Goal: Browse casually: Explore the website without a specific task or goal

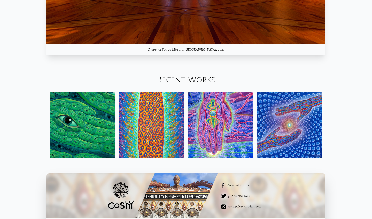
scroll to position [593, 0]
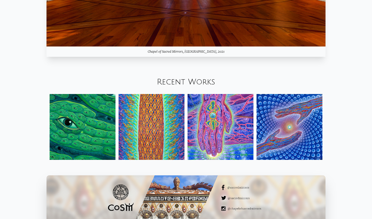
click at [93, 124] on img at bounding box center [83, 127] width 66 height 66
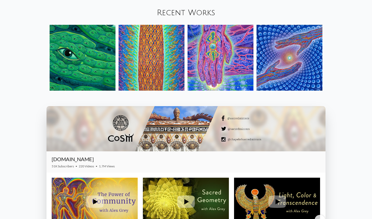
scroll to position [672, 0]
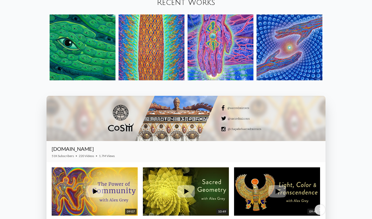
click at [223, 56] on img at bounding box center [221, 47] width 66 height 66
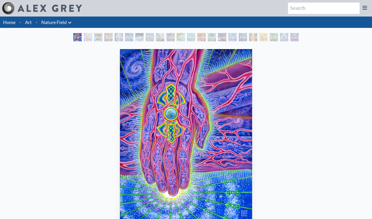
click at [225, 133] on img "1 / 22" at bounding box center [186, 136] width 133 height 175
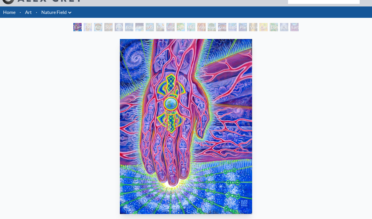
scroll to position [10, 0]
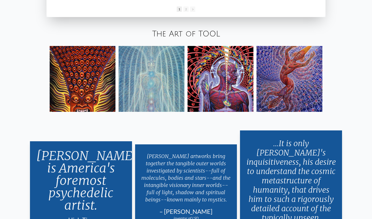
scroll to position [933, 0]
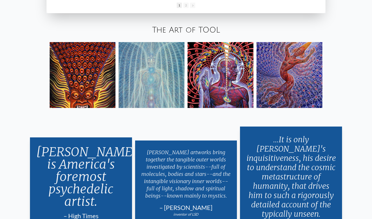
click at [67, 84] on img at bounding box center [83, 75] width 66 height 66
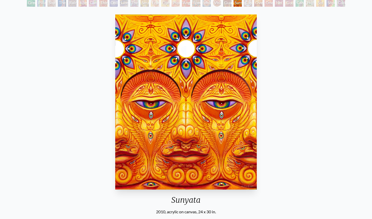
scroll to position [24, 0]
